Goal: Check status: Check status

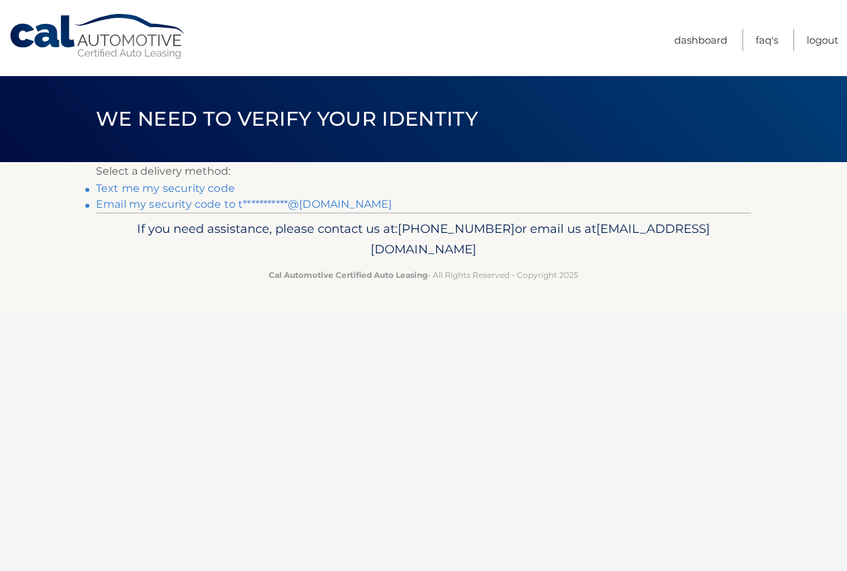
click at [130, 205] on link "**********" at bounding box center [244, 204] width 296 height 13
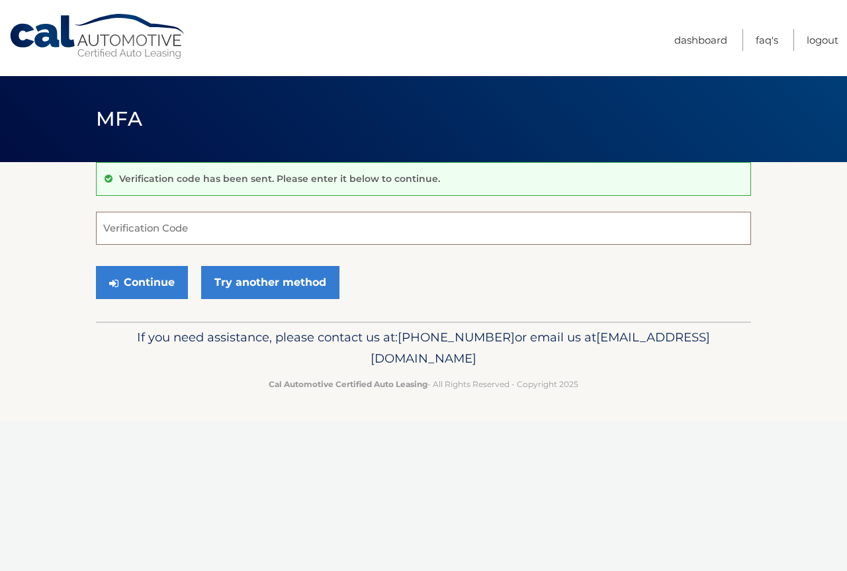
click at [132, 227] on input "Verification Code" at bounding box center [423, 228] width 655 height 33
type input "709951"
click at [146, 281] on button "Continue" at bounding box center [142, 282] width 92 height 33
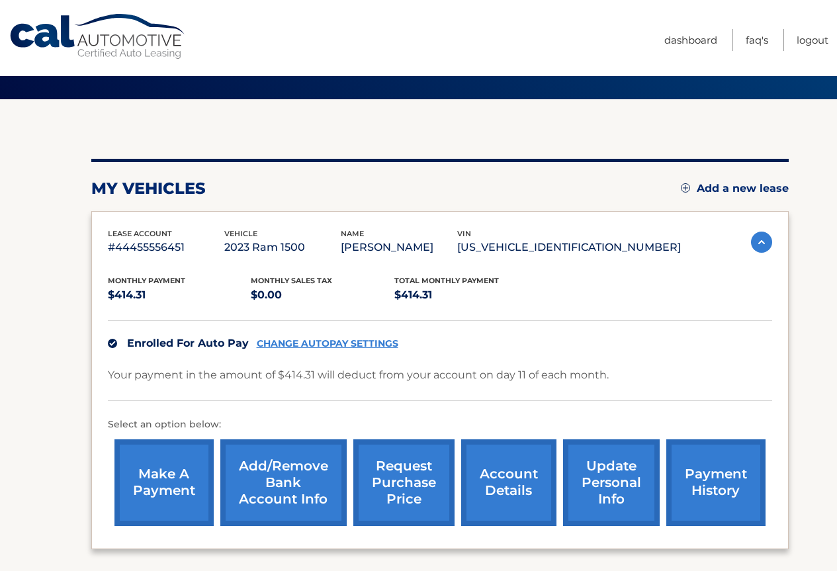
scroll to position [66, 0]
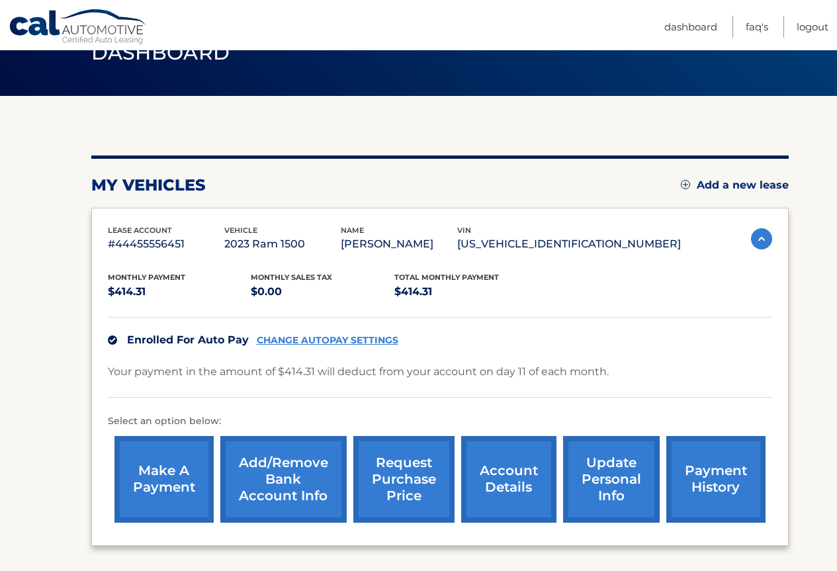
click at [507, 499] on link "account details" at bounding box center [508, 479] width 95 height 87
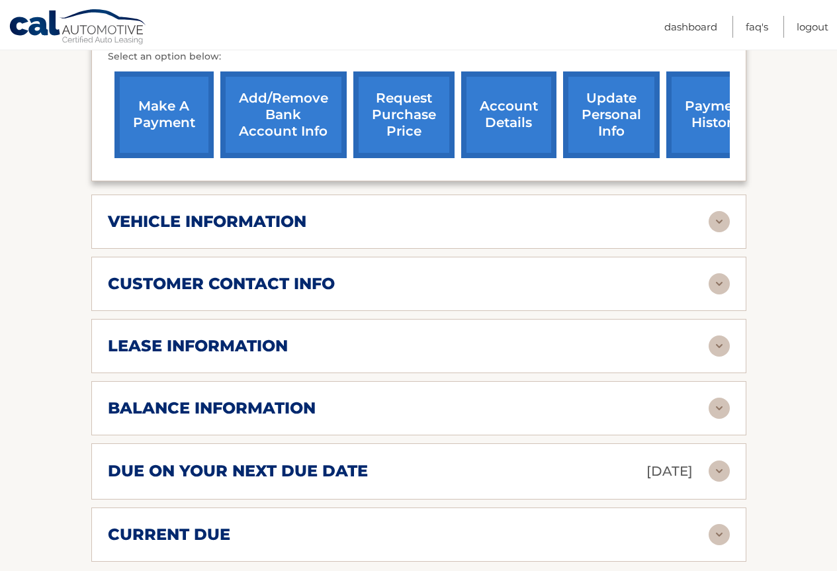
scroll to position [529, 0]
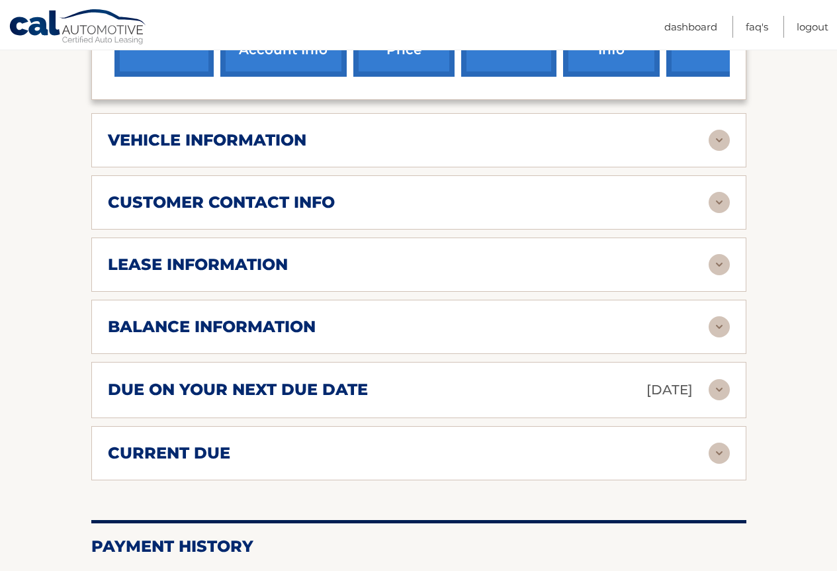
click at [430, 331] on div "balance information" at bounding box center [408, 327] width 601 height 20
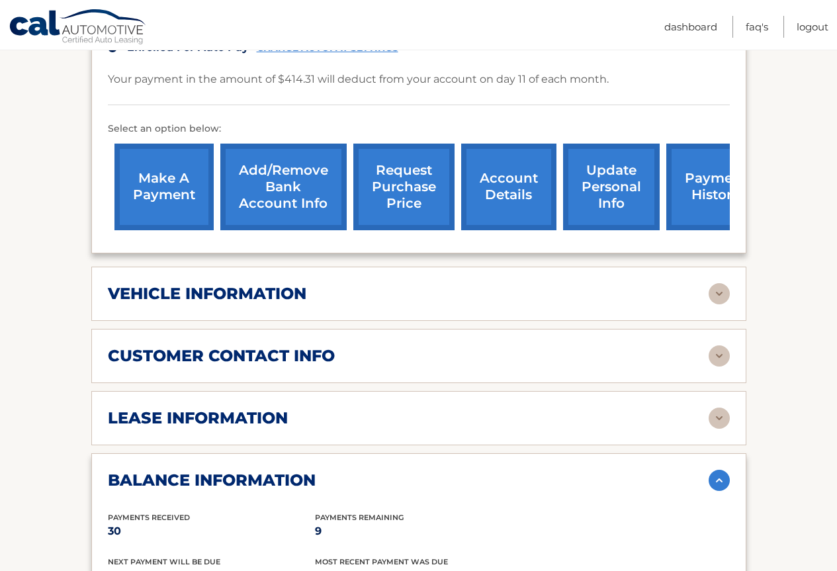
scroll to position [331, 0]
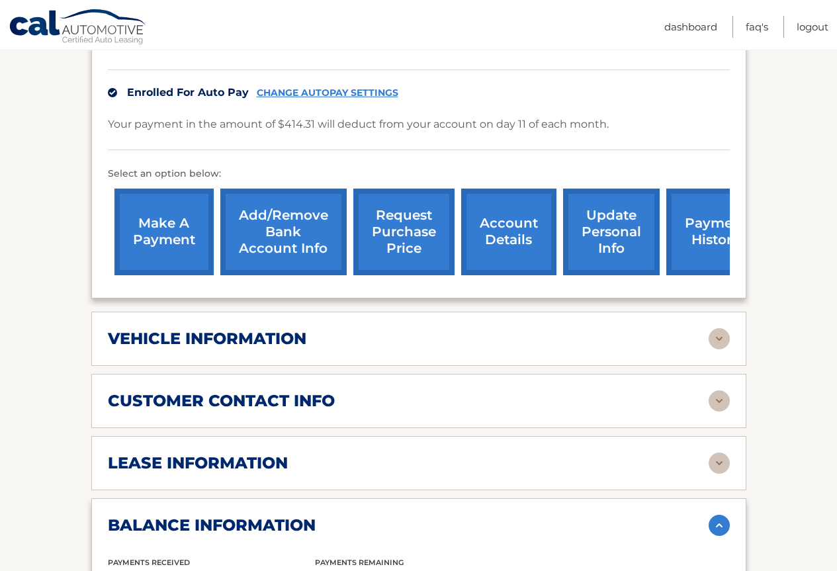
click at [288, 531] on h2 "balance information" at bounding box center [212, 525] width 208 height 20
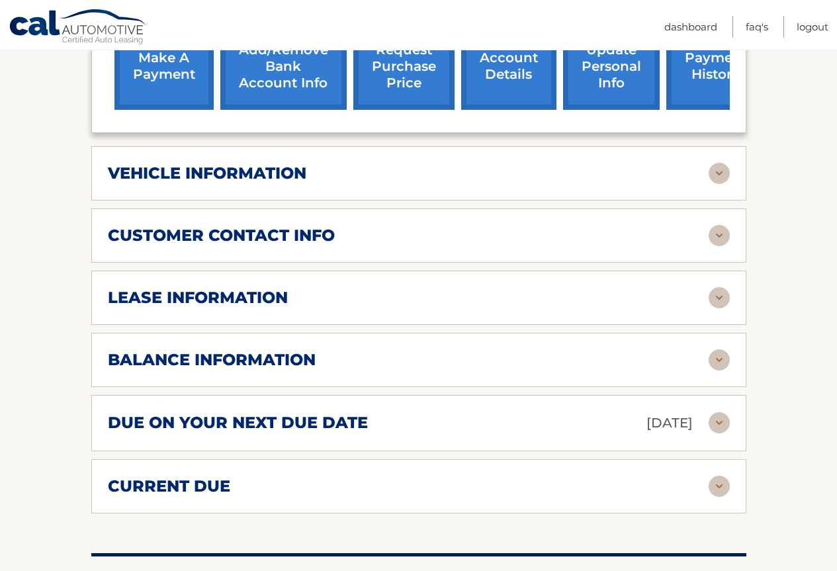
scroll to position [529, 0]
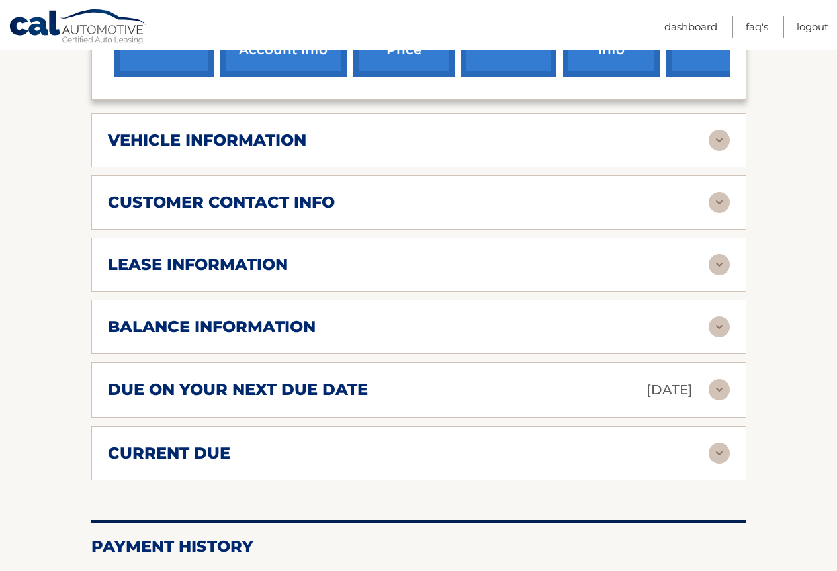
click at [345, 266] on div "lease information" at bounding box center [408, 265] width 601 height 20
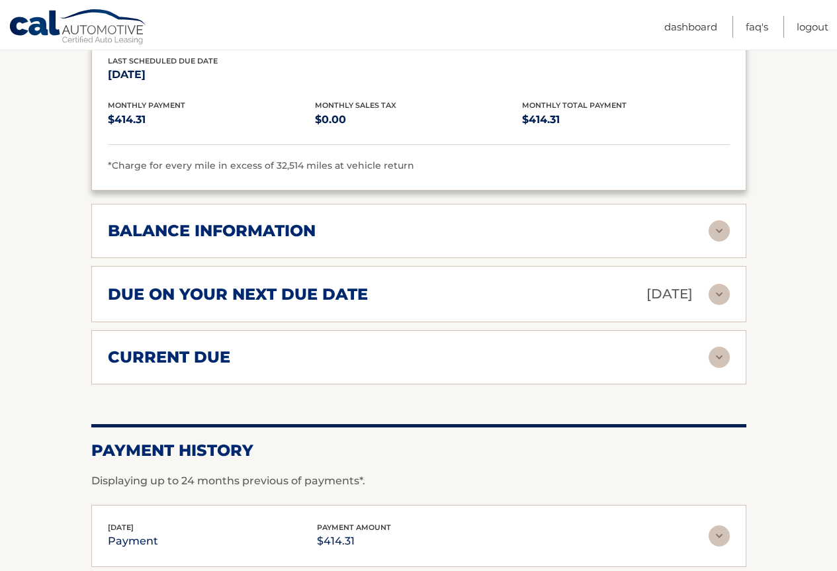
scroll to position [807, 0]
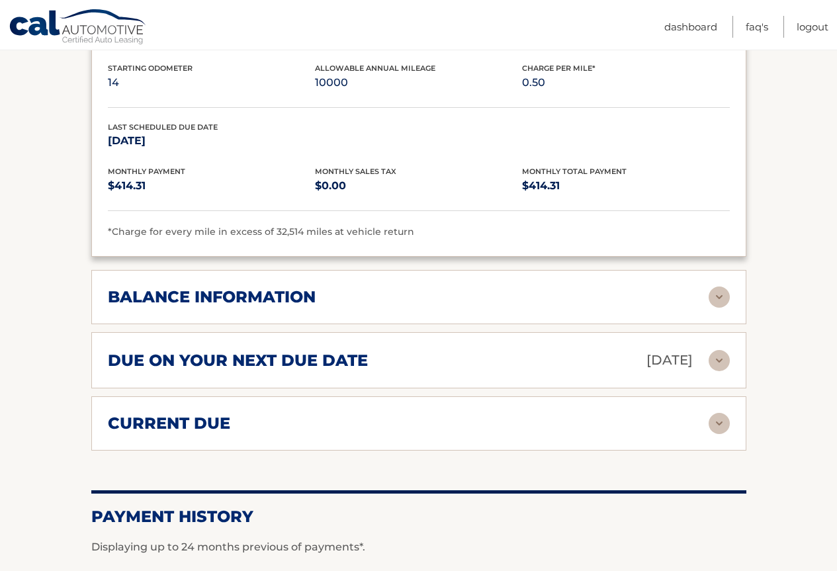
click at [304, 433] on div "current due" at bounding box center [419, 423] width 622 height 21
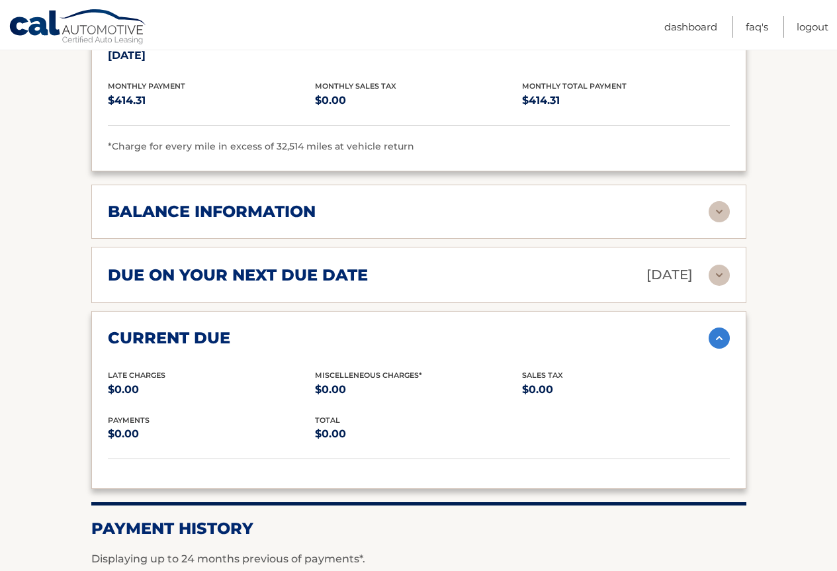
scroll to position [940, 0]
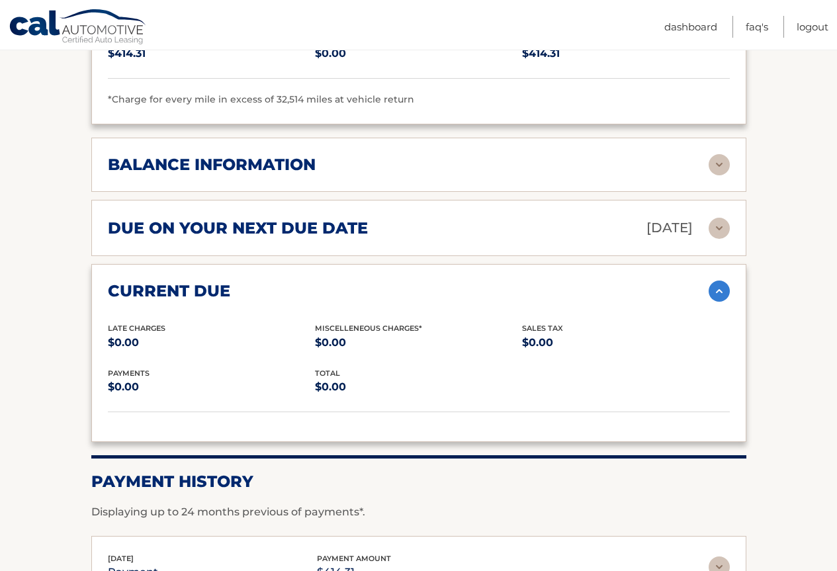
click at [406, 238] on div "due on your next due date Oct 11, 2025" at bounding box center [408, 227] width 601 height 23
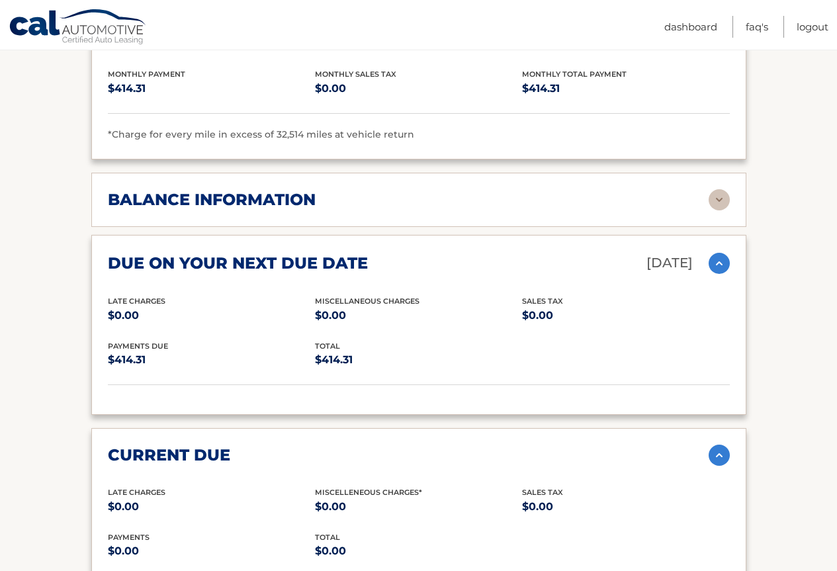
scroll to position [807, 0]
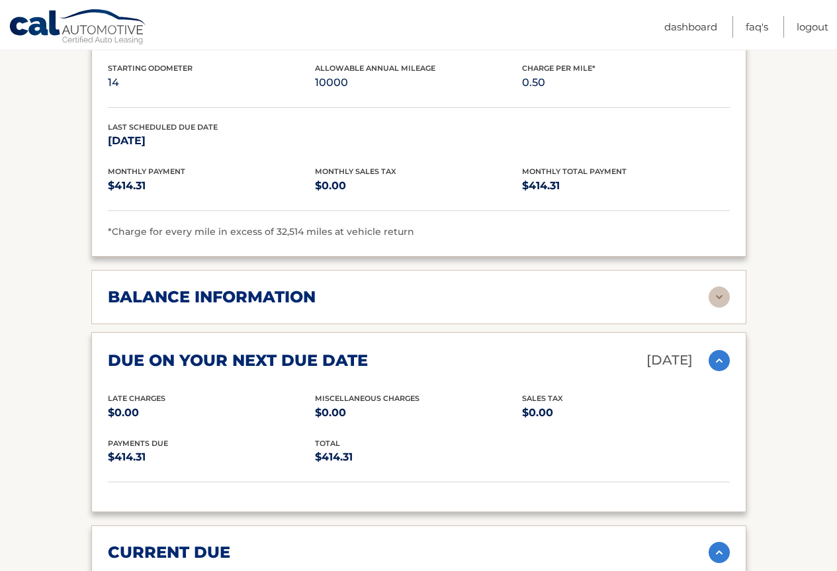
click at [434, 298] on div "balance information" at bounding box center [408, 297] width 601 height 20
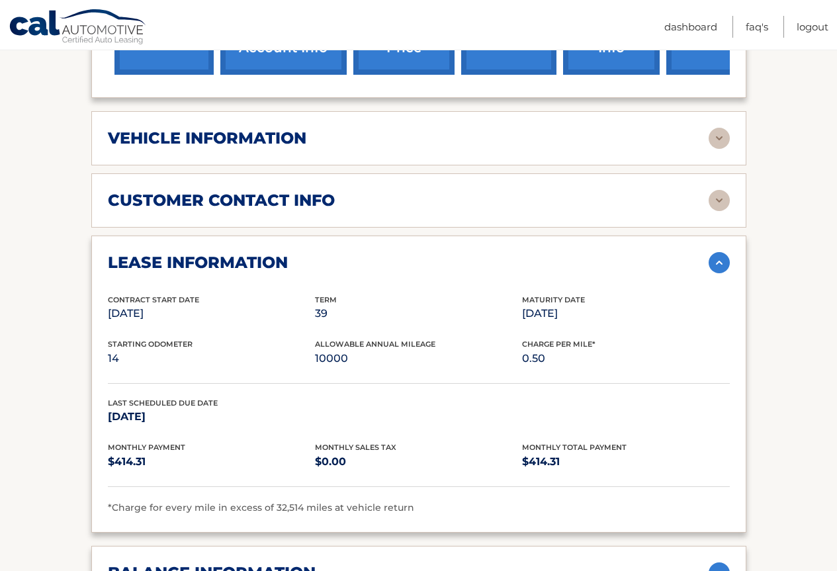
scroll to position [410, 0]
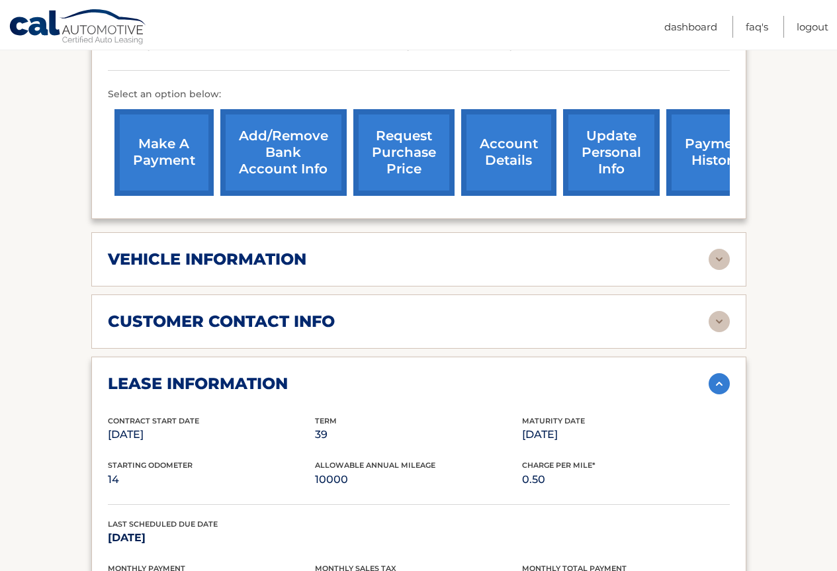
click at [351, 330] on div "customer contact info" at bounding box center [408, 322] width 601 height 20
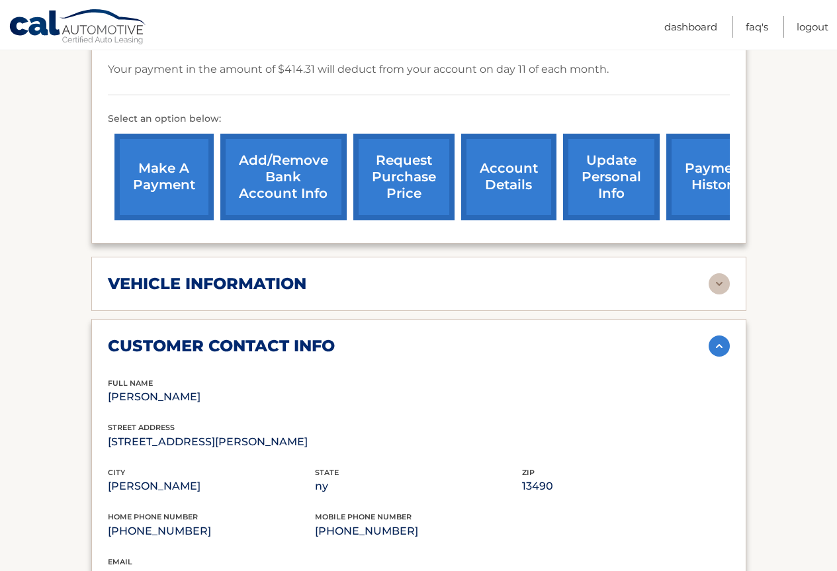
scroll to position [344, 0]
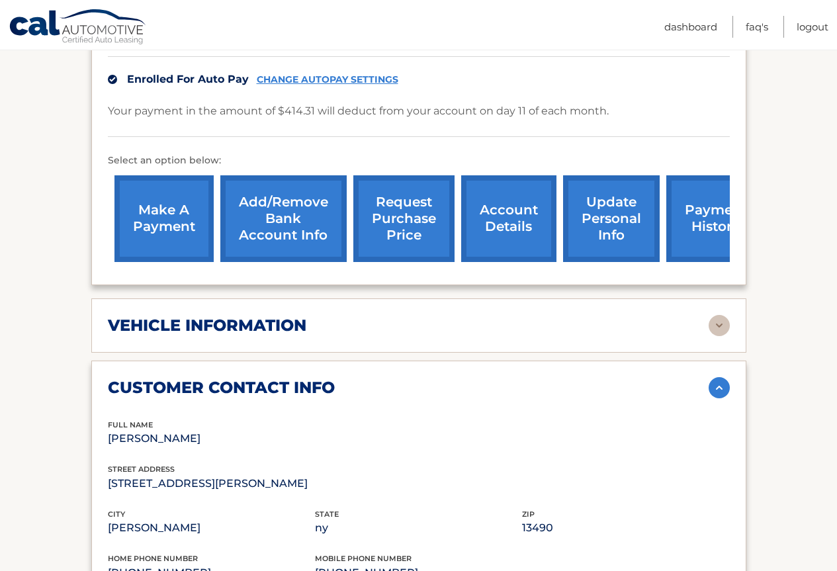
click at [422, 336] on div "vehicle information vehicle Year 2023 vehicle make Ram vehicle model 1500 vehic…" at bounding box center [418, 325] width 655 height 54
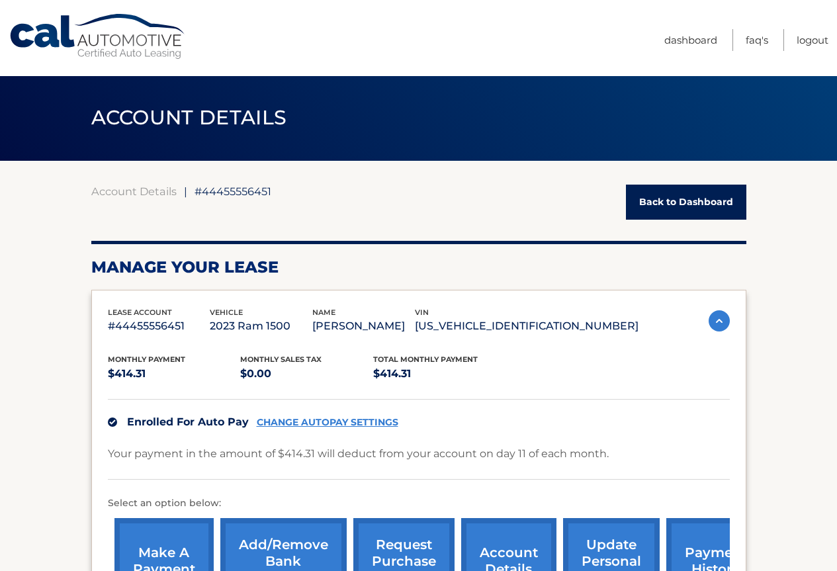
scroll to position [0, 0]
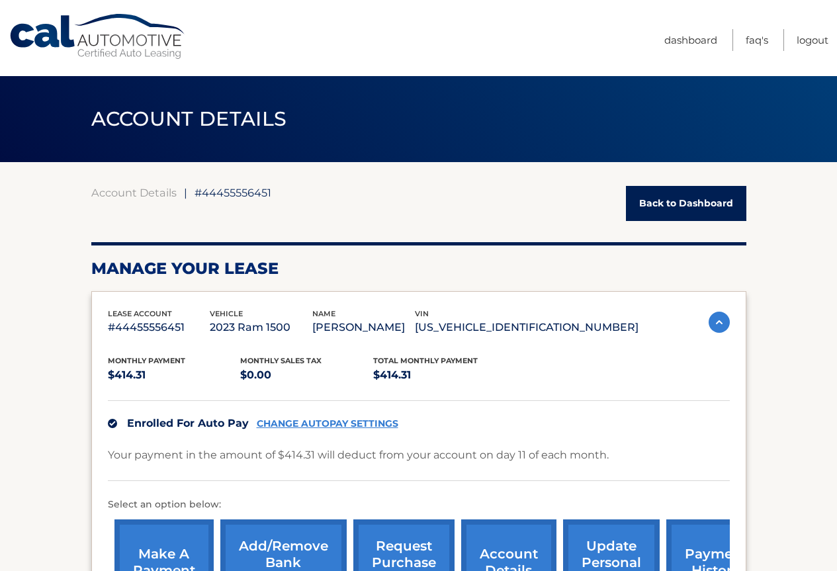
click at [705, 207] on link "Back to Dashboard" at bounding box center [686, 203] width 120 height 35
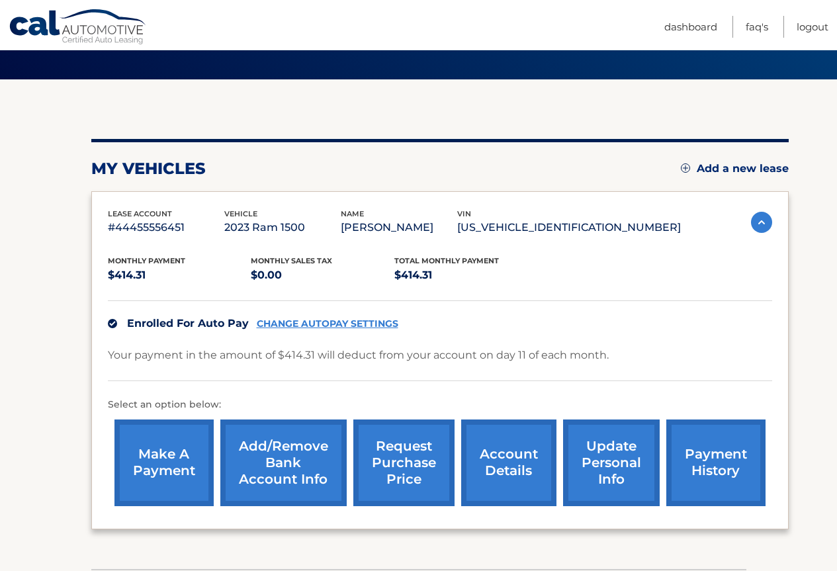
scroll to position [181, 0]
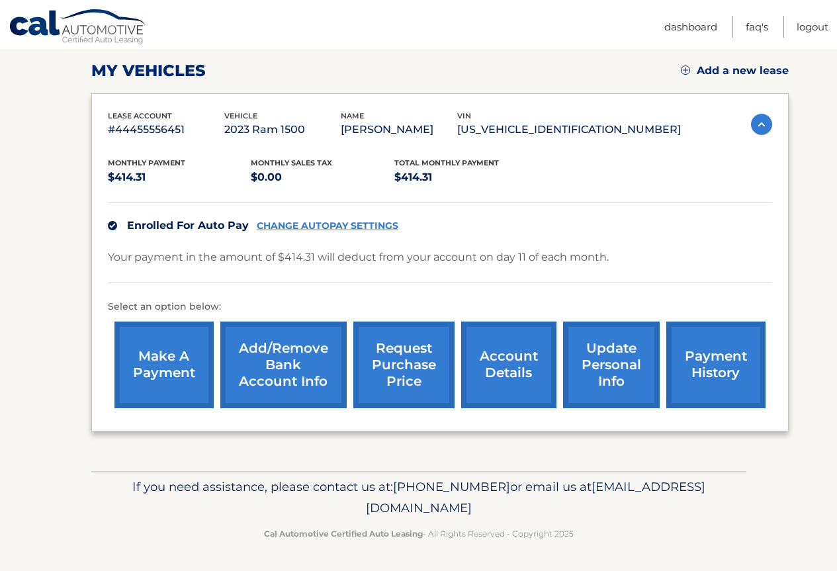
click at [398, 382] on link "request purchase price" at bounding box center [403, 365] width 101 height 87
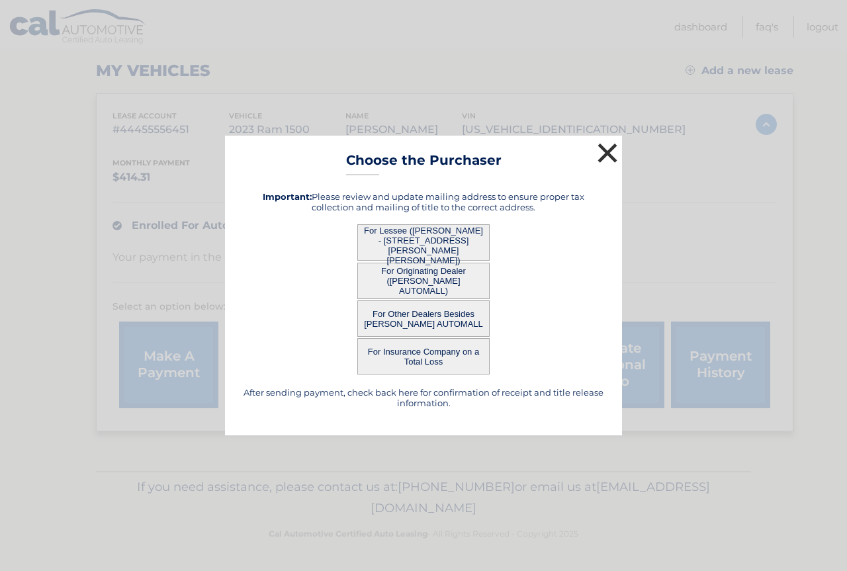
click at [607, 153] on button "×" at bounding box center [607, 153] width 26 height 26
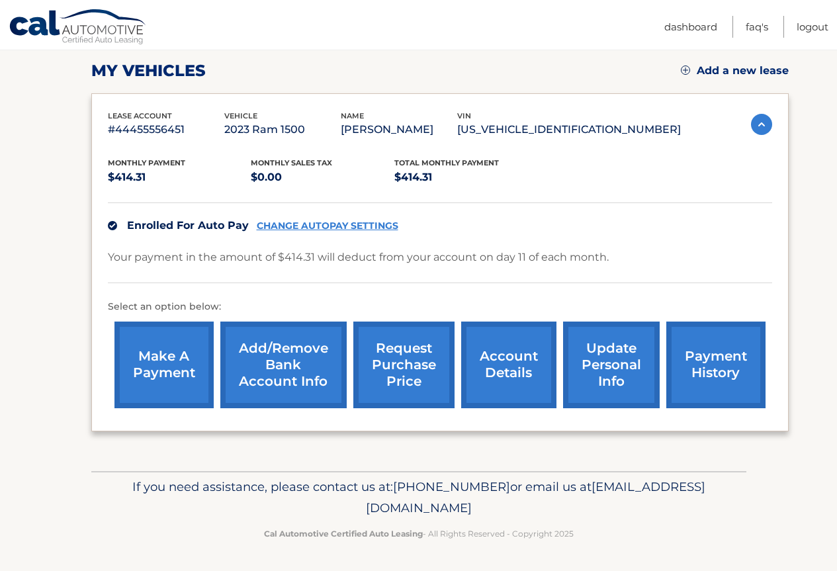
click at [515, 384] on link "account details" at bounding box center [508, 365] width 95 height 87
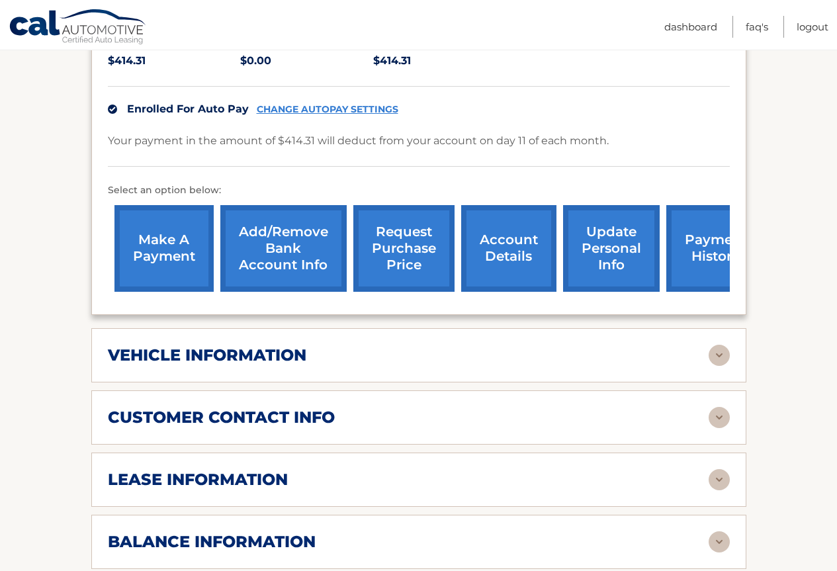
scroll to position [331, 0]
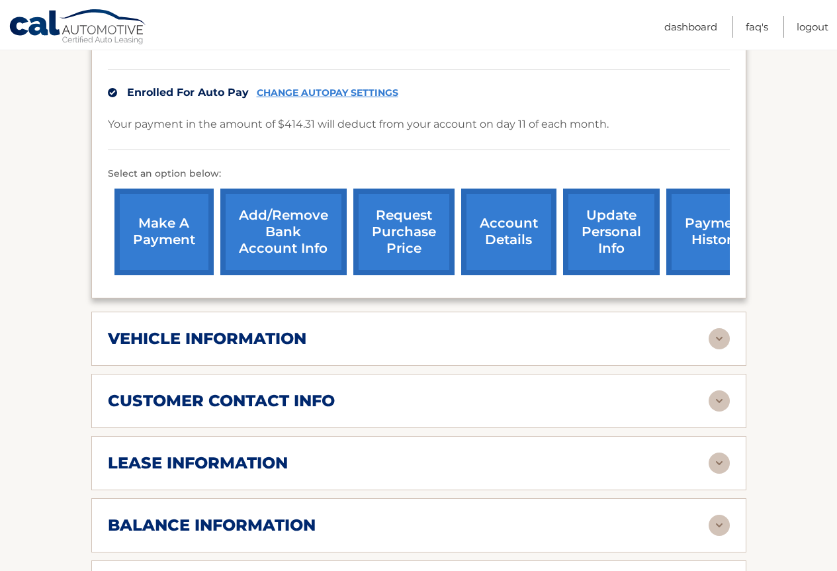
click at [413, 468] on div "lease information" at bounding box center [408, 463] width 601 height 20
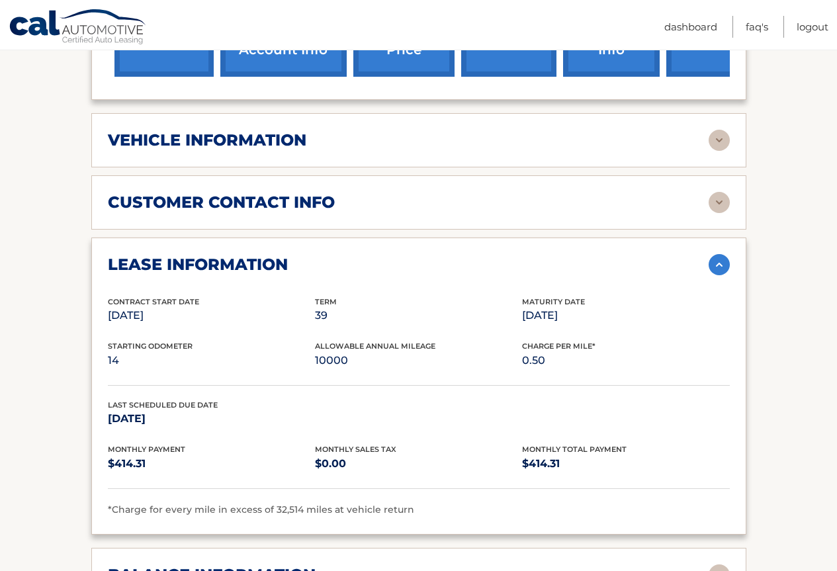
scroll to position [595, 0]
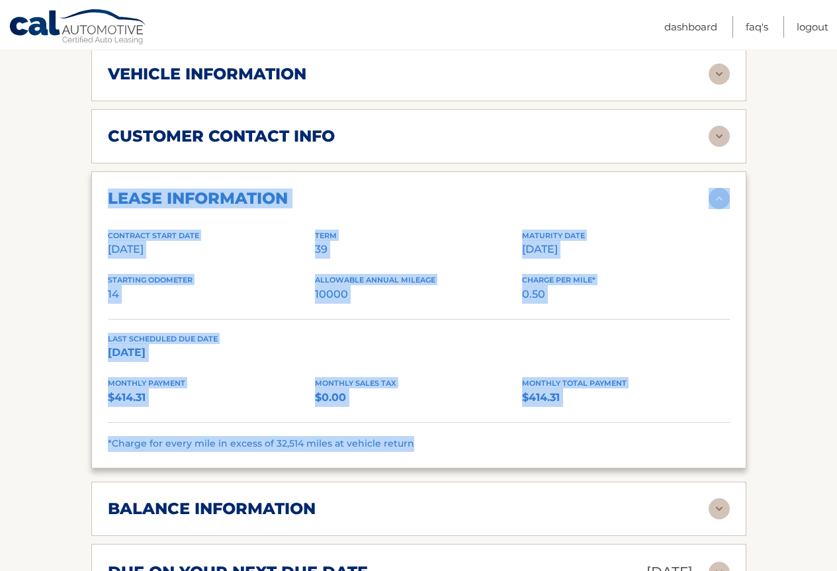
drag, startPoint x: 438, startPoint y: 448, endPoint x: 102, endPoint y: 200, distance: 417.8
click at [102, 200] on div "lease information Contract Start Date [DATE] Term 39 Maturity Date [DATE] Start…" at bounding box center [418, 319] width 655 height 297
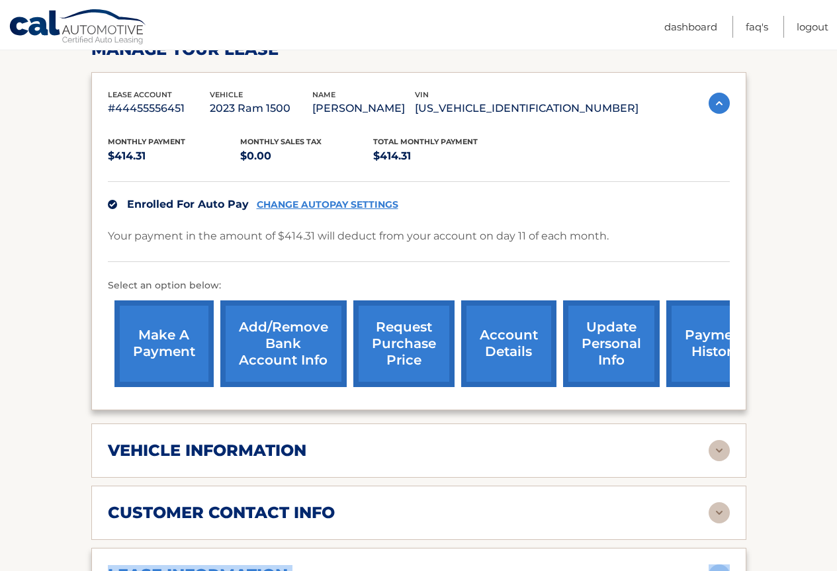
scroll to position [132, 0]
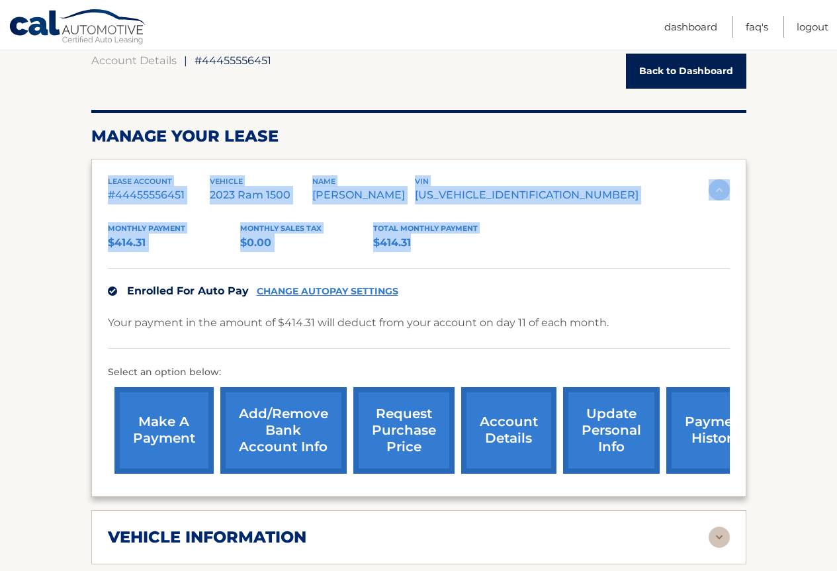
drag, startPoint x: 459, startPoint y: 245, endPoint x: 93, endPoint y: 181, distance: 371.5
click at [93, 181] on div "lease account #44455556451 vehicle 2023 Ram 1500 name [PERSON_NAME] vin [US_VEH…" at bounding box center [418, 328] width 655 height 338
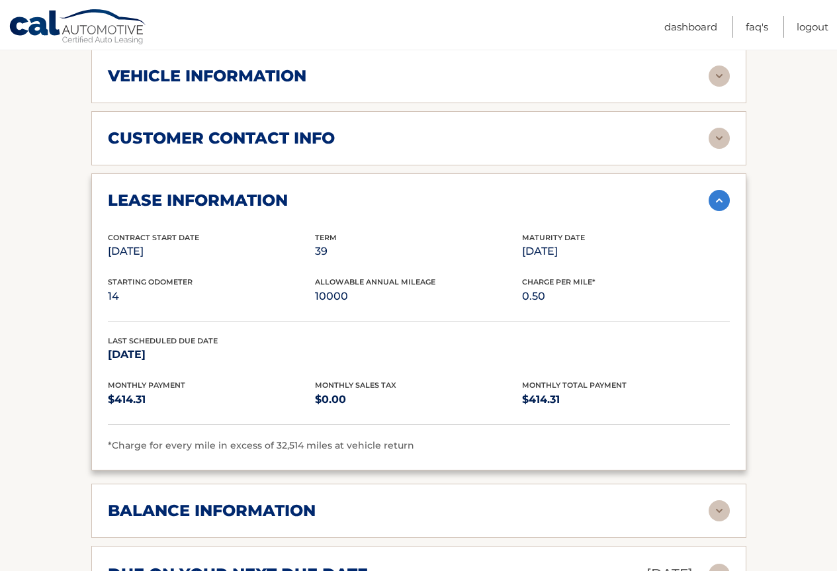
scroll to position [595, 0]
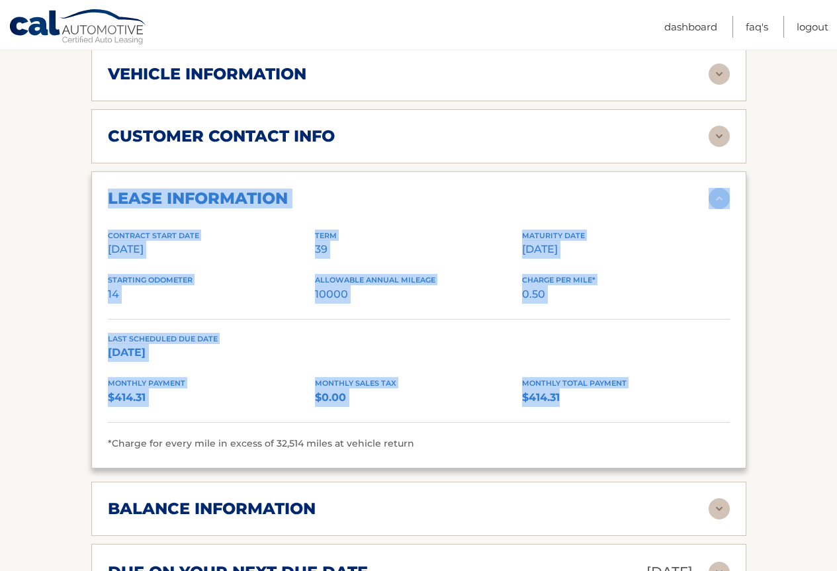
drag, startPoint x: 552, startPoint y: 397, endPoint x: 93, endPoint y: 198, distance: 500.5
click at [93, 198] on div "lease information Contract Start Date [DATE] Term 39 Maturity Date [DATE] Start…" at bounding box center [418, 319] width 655 height 297
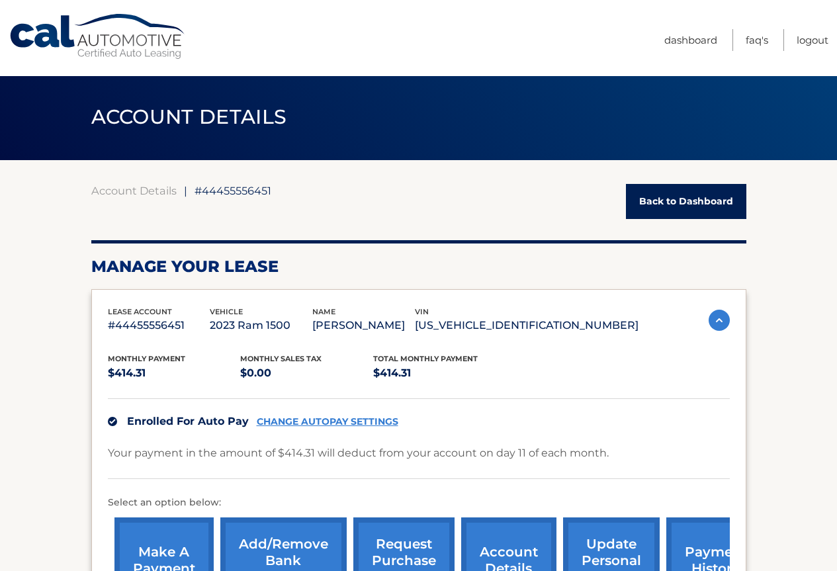
scroll to position [0, 0]
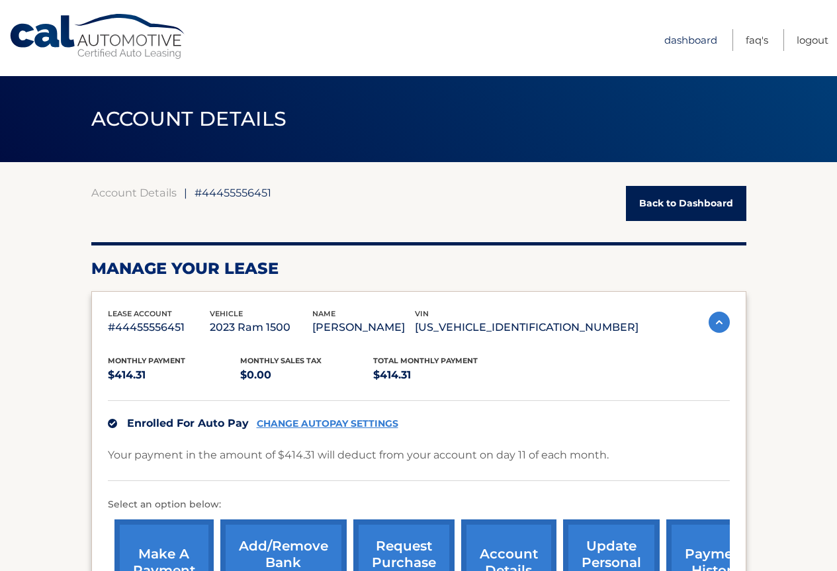
click at [698, 40] on link "Dashboard" at bounding box center [690, 40] width 53 height 22
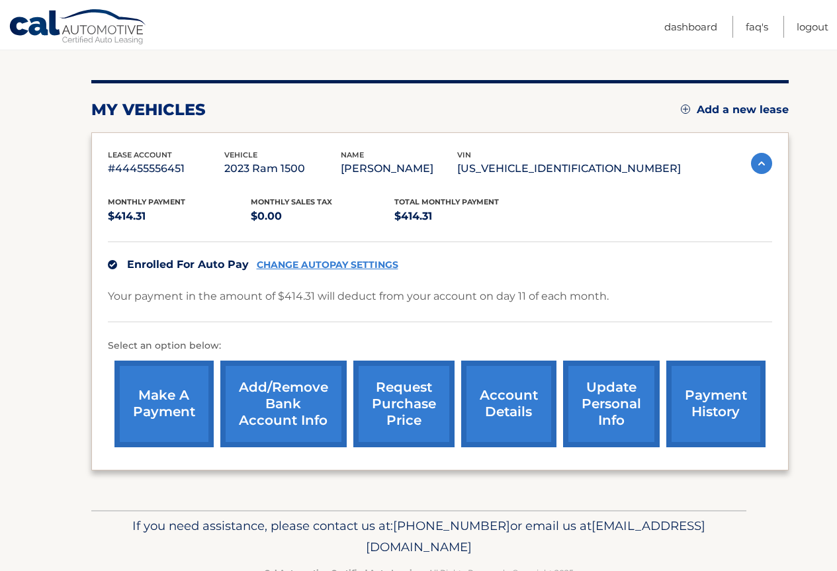
scroll to position [181, 0]
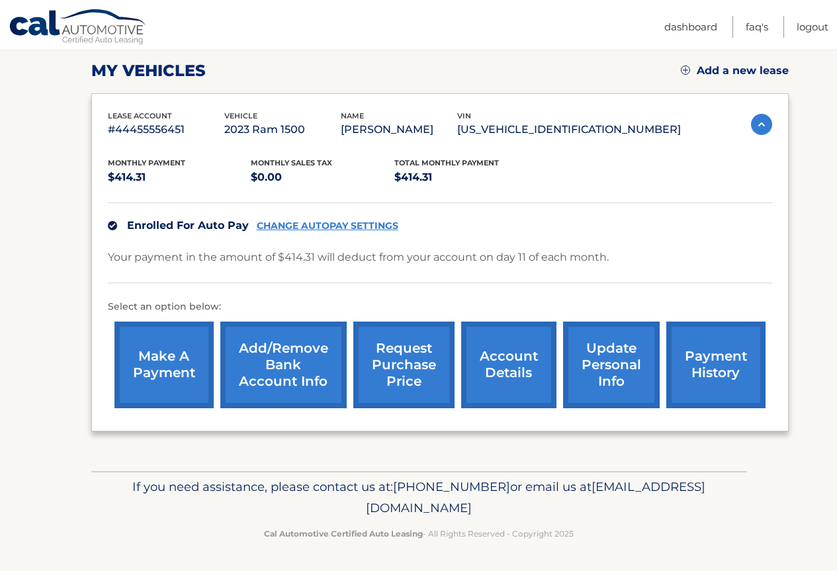
click at [508, 374] on link "account details" at bounding box center [508, 365] width 95 height 87
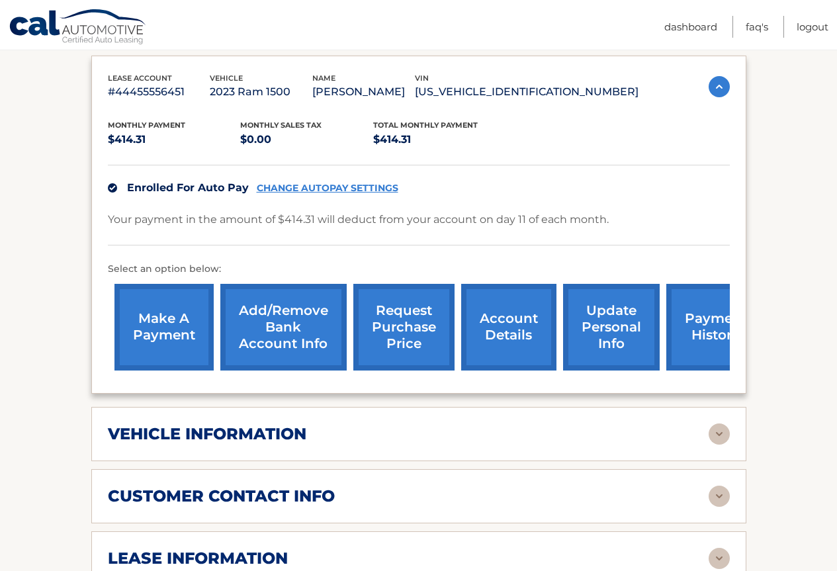
scroll to position [132, 0]
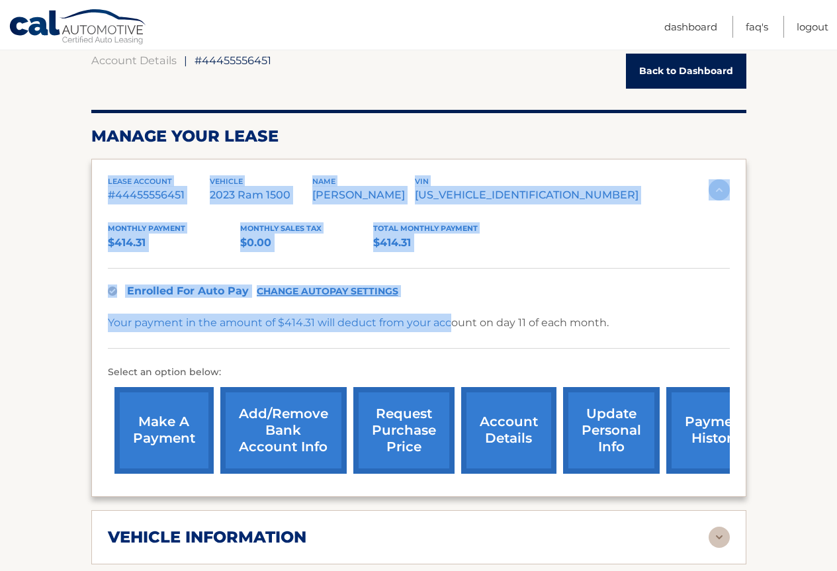
drag, startPoint x: 449, startPoint y: 335, endPoint x: 104, endPoint y: 146, distance: 393.2
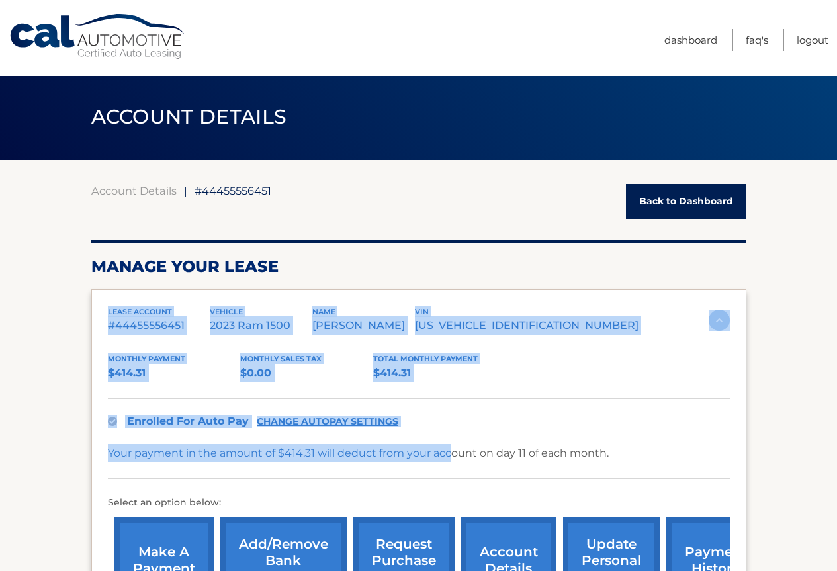
scroll to position [0, 0]
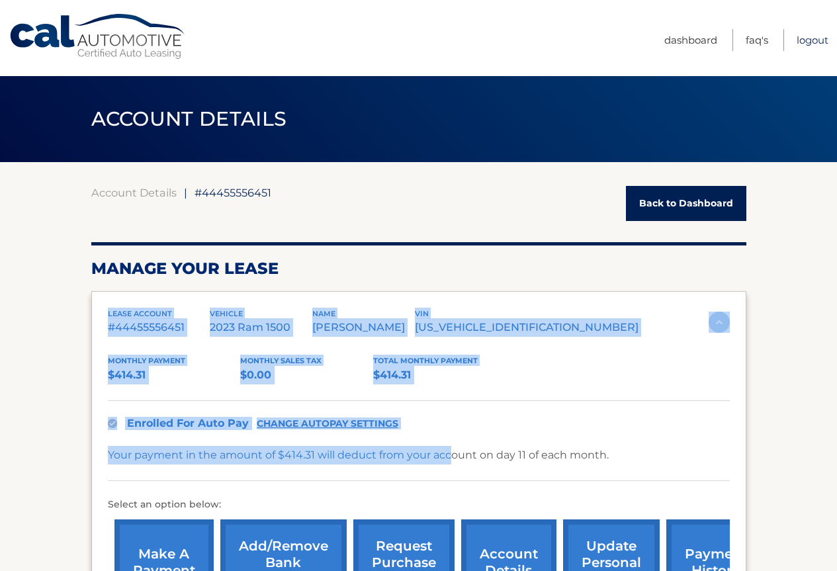
click at [811, 40] on link "Logout" at bounding box center [813, 40] width 32 height 22
